Goal: Check status: Check status

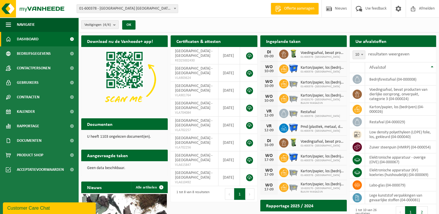
click at [289, 41] on h2 "Ingeplande taken" at bounding box center [284, 40] width 46 height 11
click at [23, 111] on span "Kalender" at bounding box center [26, 112] width 18 height 15
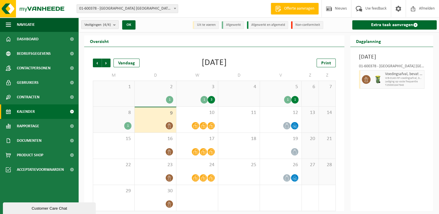
click at [124, 119] on div "8 1" at bounding box center [113, 120] width 41 height 26
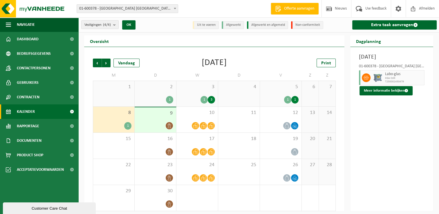
click at [278, 95] on div "5 1 1" at bounding box center [281, 94] width 42 height 26
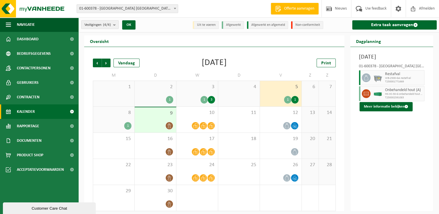
click at [206, 95] on div "3 1 3" at bounding box center [198, 94] width 42 height 26
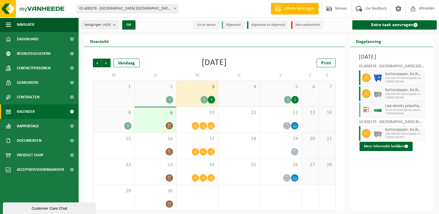
click at [156, 95] on div "2 1" at bounding box center [156, 94] width 42 height 26
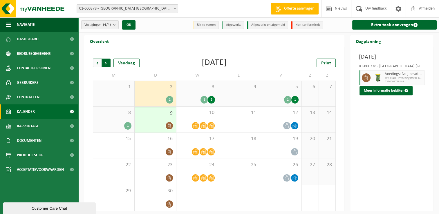
click at [96, 63] on span "Vorige" at bounding box center [97, 63] width 9 height 9
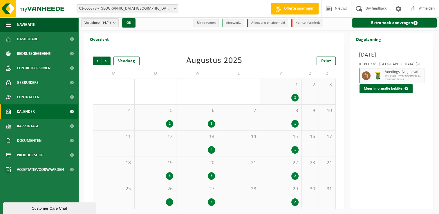
scroll to position [2, 0]
click at [286, 191] on span "29" at bounding box center [281, 189] width 36 height 6
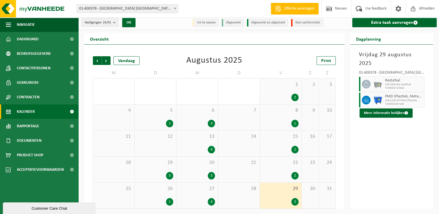
click at [208, 196] on div "27 4" at bounding box center [198, 196] width 42 height 26
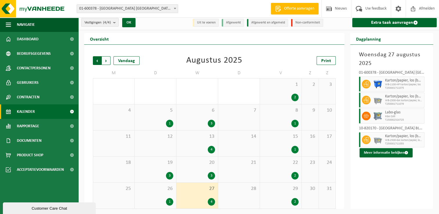
click at [107, 60] on span "Volgende" at bounding box center [106, 60] width 9 height 9
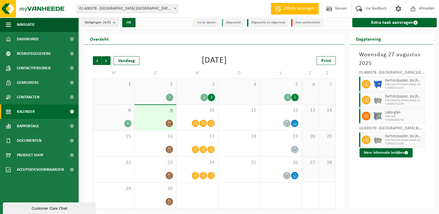
click at [116, 113] on span "8" at bounding box center [113, 110] width 35 height 6
